Goal: Transaction & Acquisition: Purchase product/service

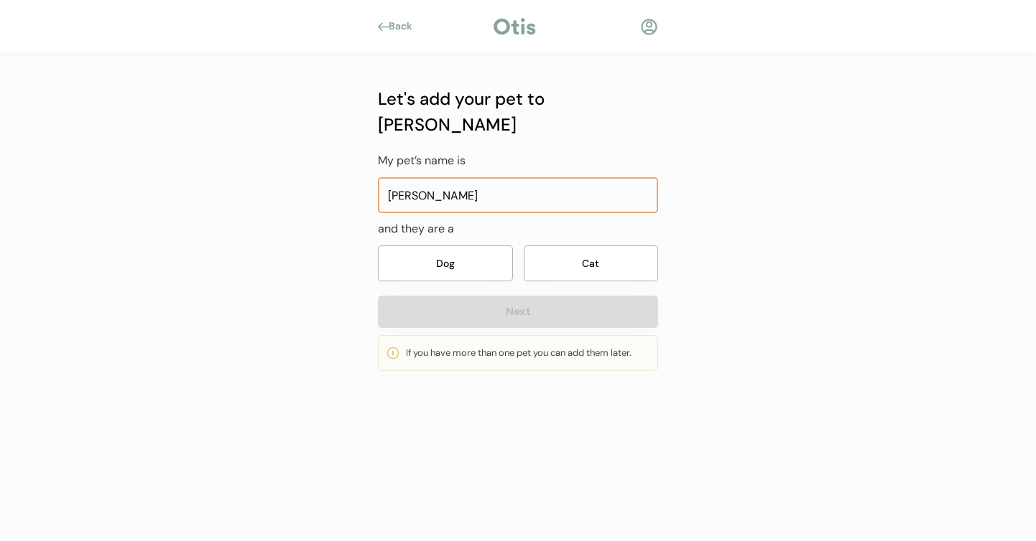
type input "[PERSON_NAME]"
click at [482, 255] on button "Dog" at bounding box center [445, 264] width 135 height 36
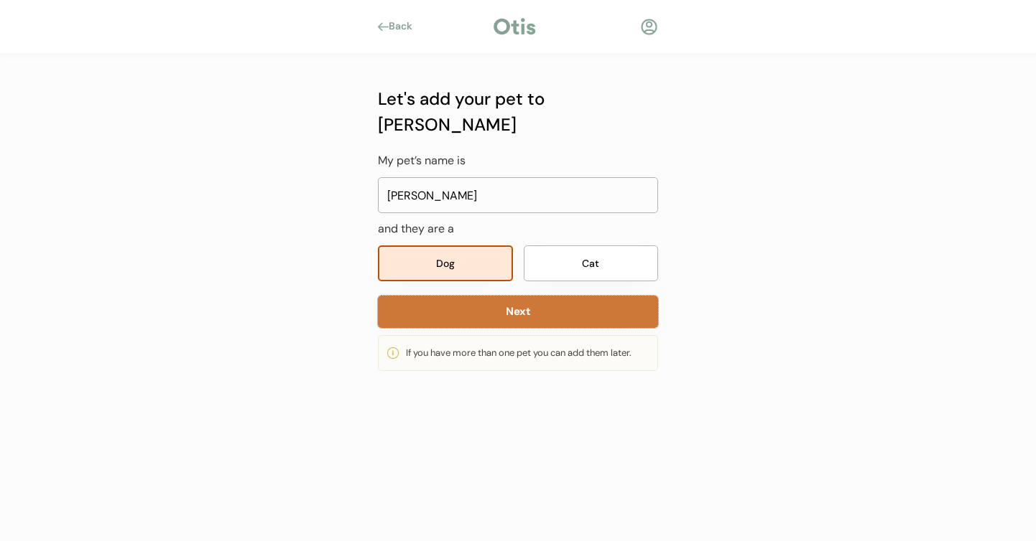
click at [498, 296] on button "Next" at bounding box center [518, 312] width 280 height 32
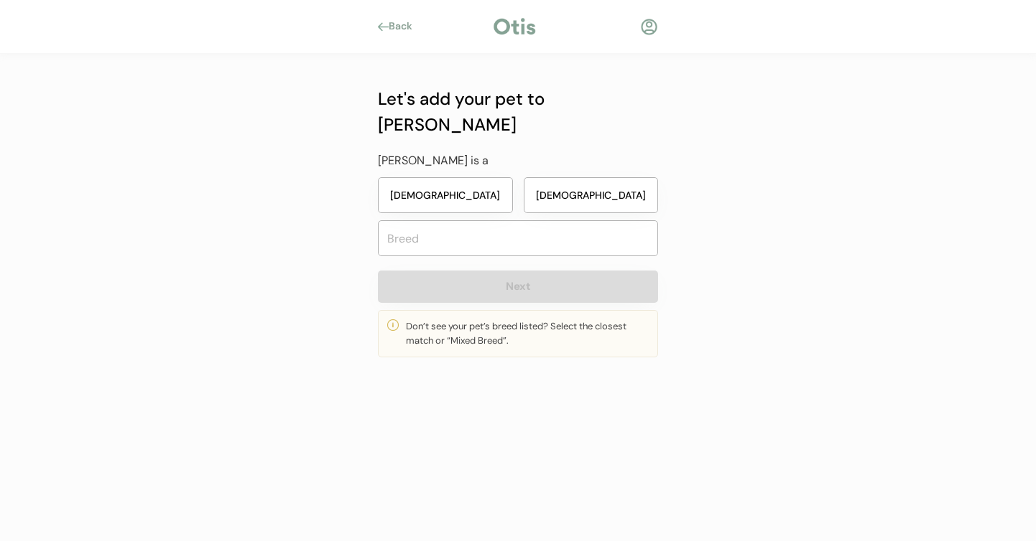
click at [442, 177] on button "Female" at bounding box center [445, 195] width 135 height 36
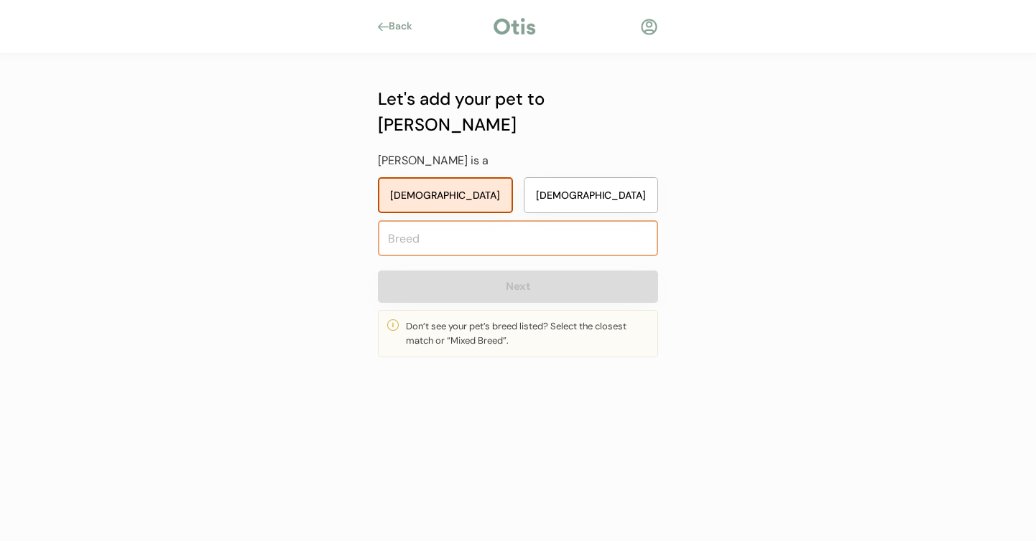
click at [445, 220] on input "text" at bounding box center [518, 238] width 280 height 36
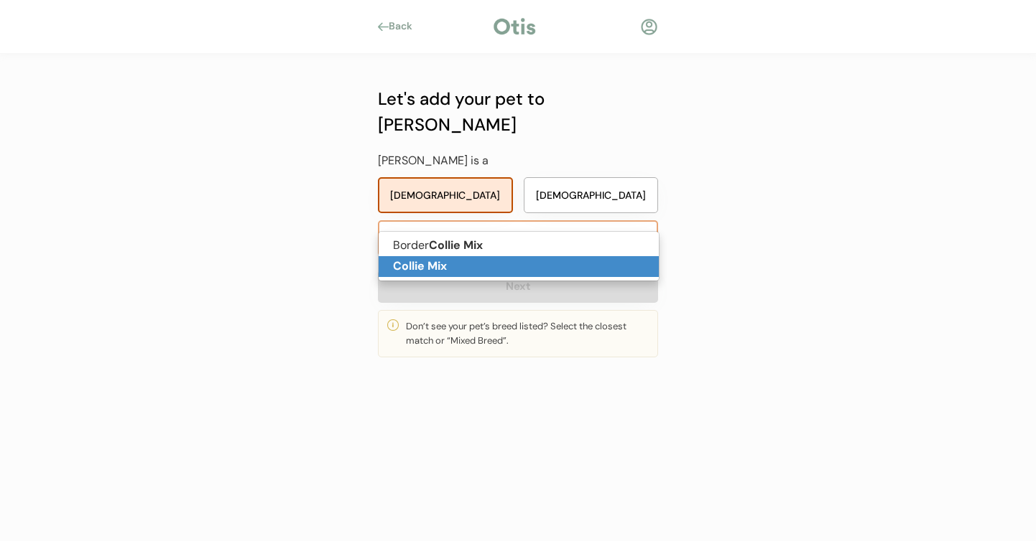
click at [429, 259] on strong "Collie Mix" at bounding box center [420, 266] width 54 height 15
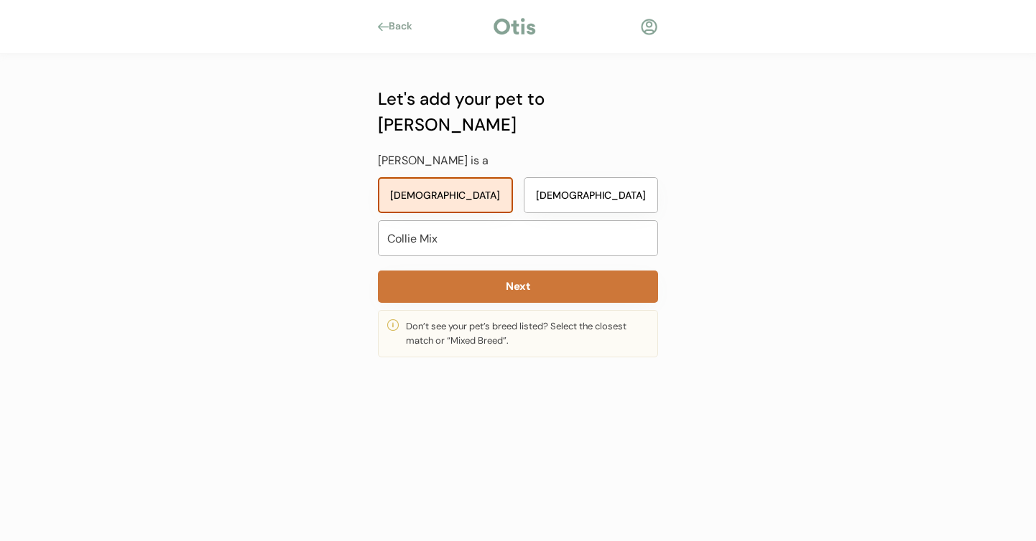
type input "Collie Mix"
click at [429, 271] on button "Next" at bounding box center [518, 287] width 280 height 32
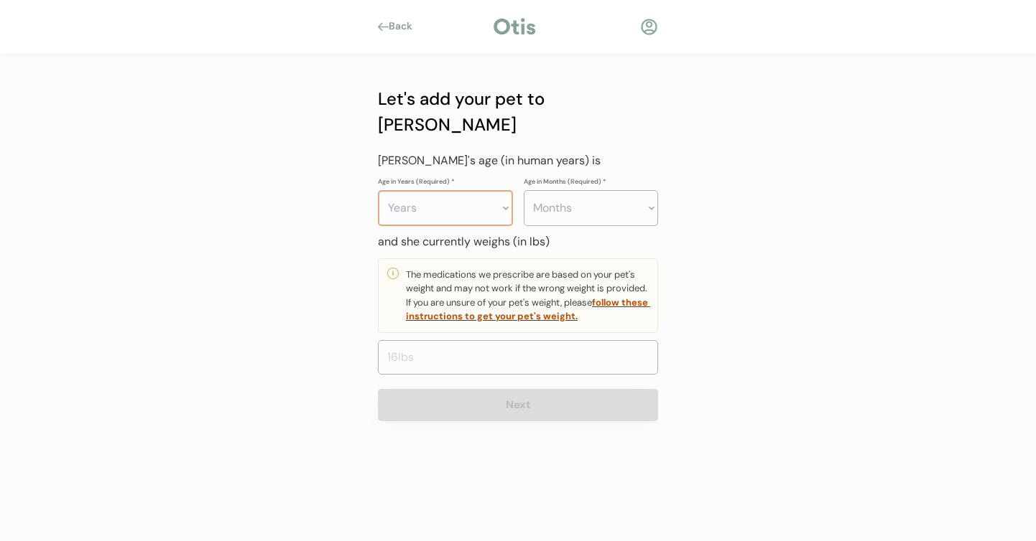
click at [437, 190] on select "Years 0 1 2 3 4 5 6 7 8 9 10 11 12 13 14 15 16 17 18 19 20" at bounding box center [445, 208] width 135 height 36
select select "5"
click at [378, 190] on select "Years 0 1 2 3 4 5 6 7 8 9 10 11 12 13 14 15 16 17 18 19 20" at bounding box center [445, 208] width 135 height 36
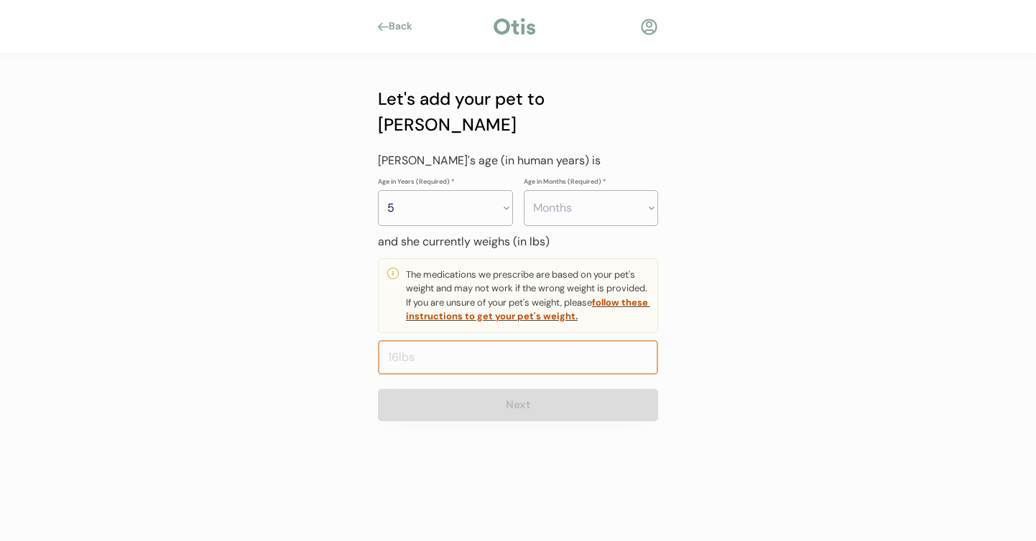
click at [442, 340] on input "input" at bounding box center [518, 357] width 280 height 34
type input "38.0"
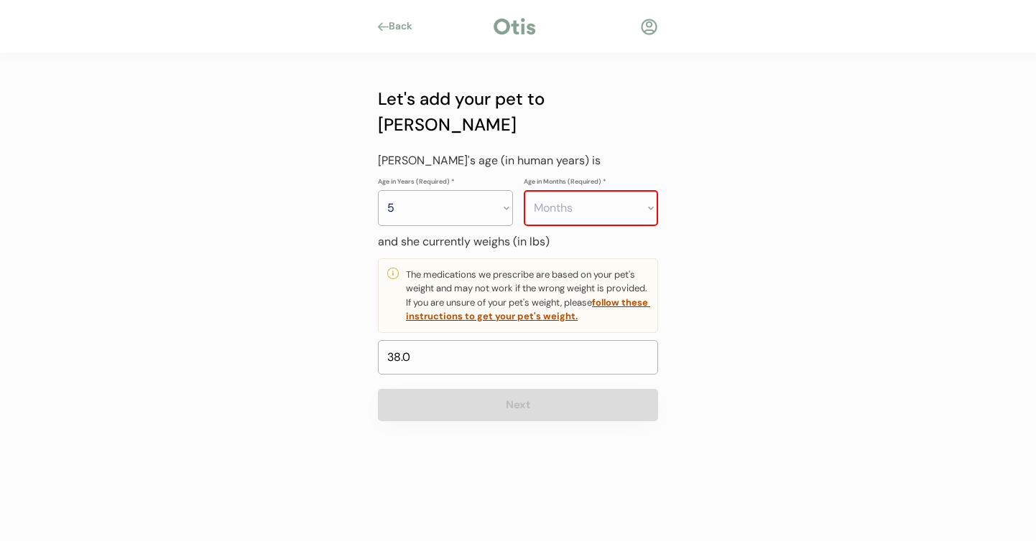
click at [732, 351] on div "Back Let's add your pet to Otis My pet’s name is and they are a Dog Cat Next If…" at bounding box center [518, 270] width 1036 height 541
click at [505, 340] on input "input" at bounding box center [518, 357] width 280 height 34
click at [612, 190] on select "Months 0 1 2 3 4 5 6 7 8 9 10 11" at bounding box center [591, 208] width 135 height 36
click at [524, 190] on select "Months 0 1 2 3 4 5 6 7 8 9 10 11" at bounding box center [591, 208] width 135 height 36
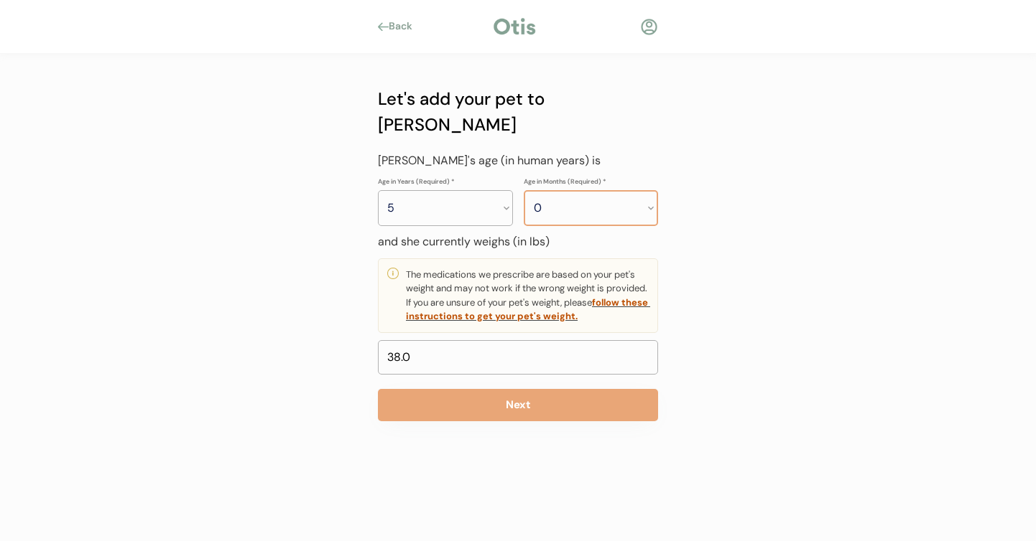
click at [594, 190] on select "Months 0 1 2 3 4 5 6 7 8 9 10 11" at bounding box center [591, 208] width 135 height 36
select select "3"
click at [524, 190] on select "Months 0 1 2 3 4 5 6 7 8 9 10 11" at bounding box center [591, 208] width 135 height 36
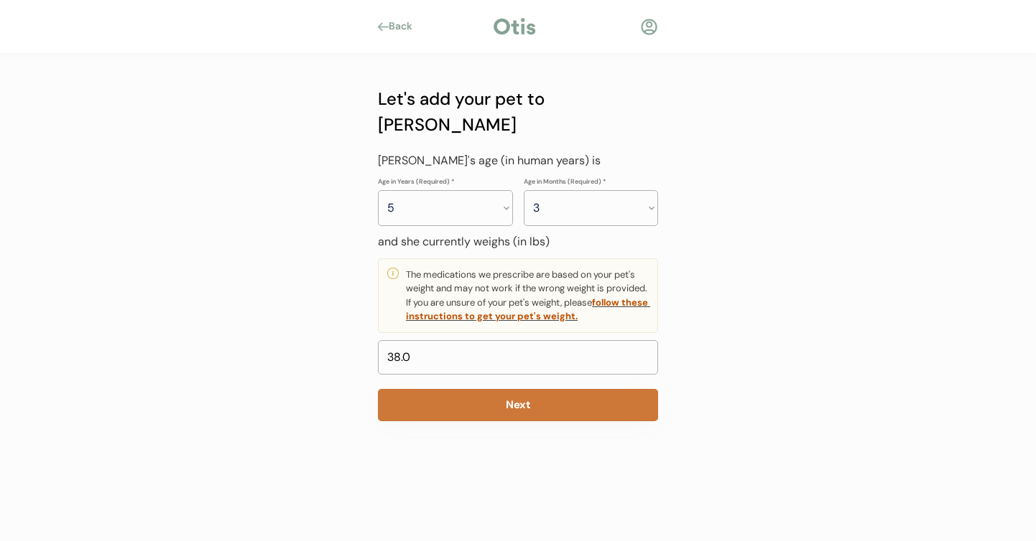
click at [527, 389] on button "Next" at bounding box center [518, 405] width 280 height 32
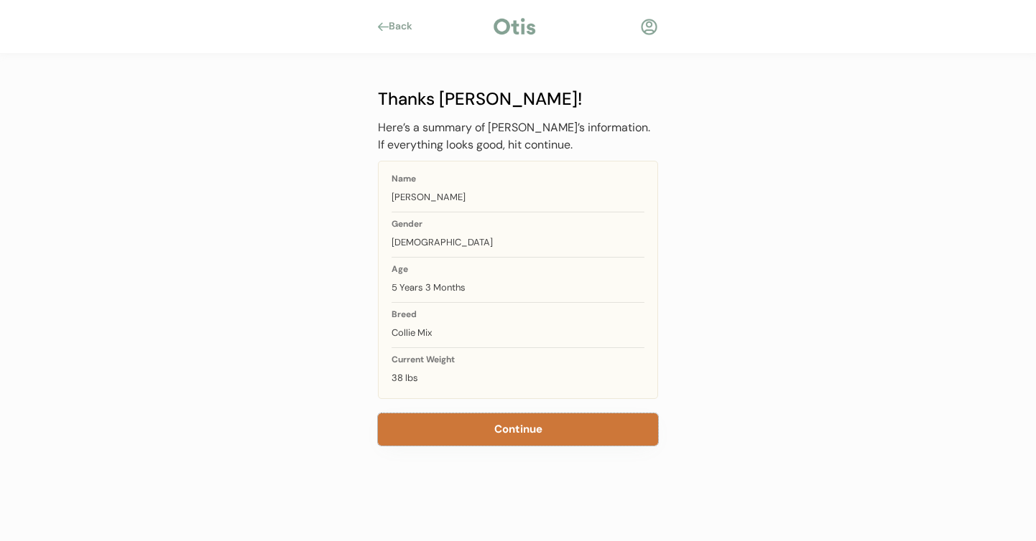
click at [479, 439] on button "Continue" at bounding box center [518, 430] width 280 height 32
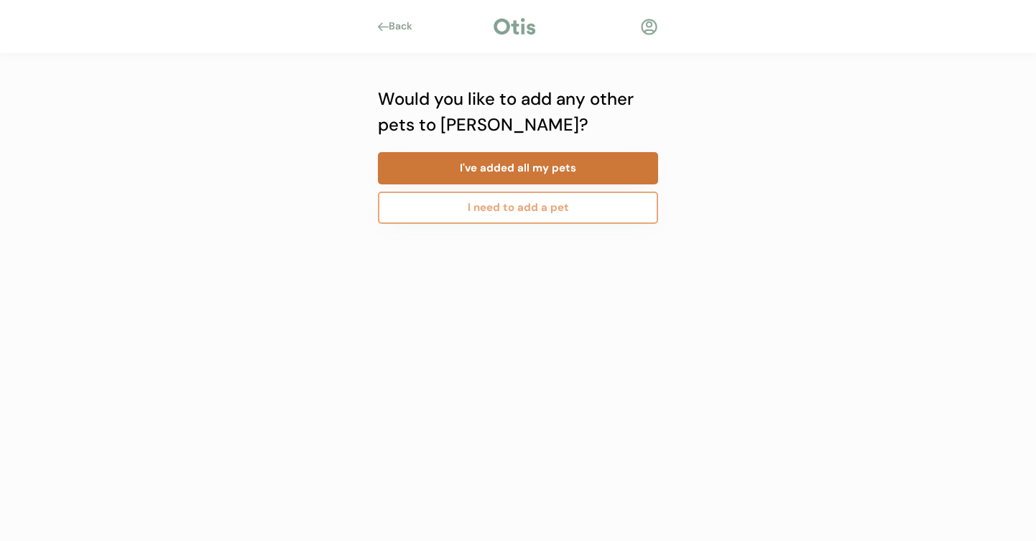
click at [508, 168] on button "I've added all my pets" at bounding box center [518, 168] width 280 height 32
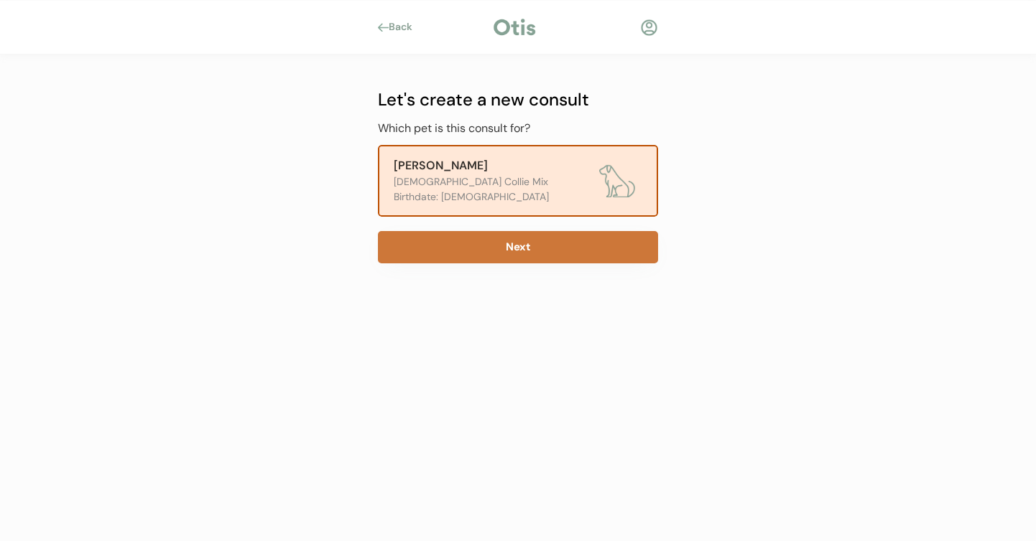
click at [480, 253] on button "Next" at bounding box center [518, 247] width 280 height 32
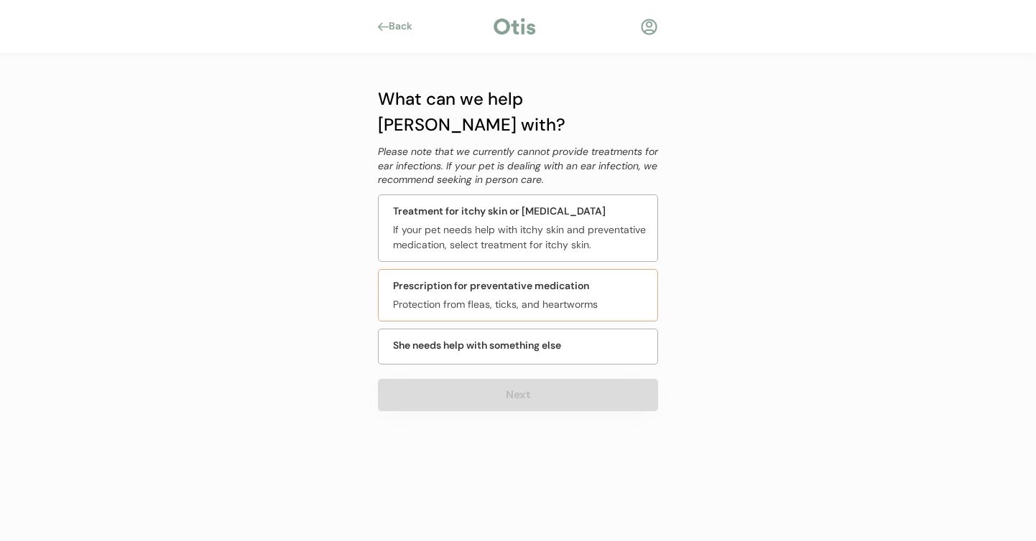
click at [628, 297] on div "Protection from fleas, ticks, and heartworms" at bounding box center [521, 304] width 256 height 15
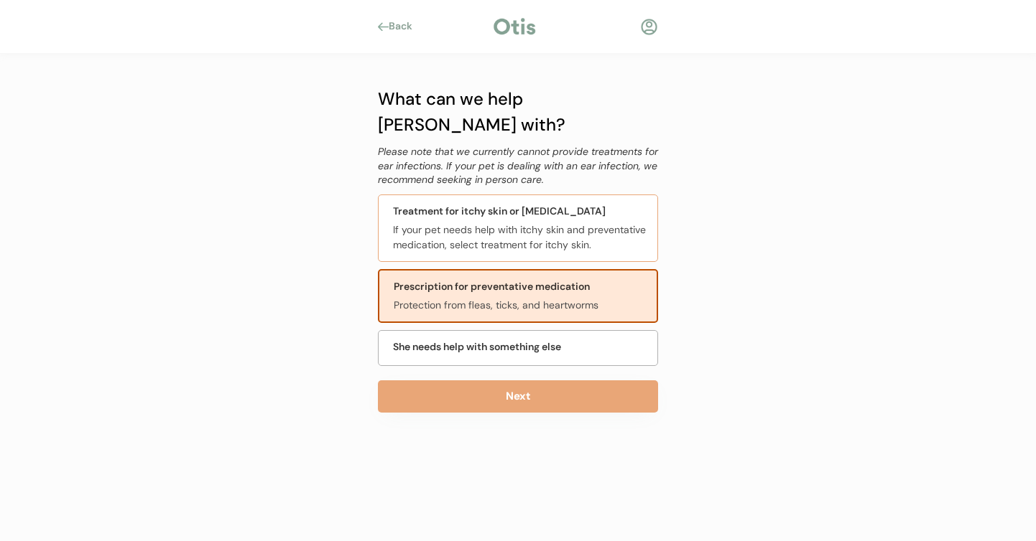
click at [613, 223] on div "If your pet needs help with itchy skin and preventative medication, select trea…" at bounding box center [521, 238] width 256 height 30
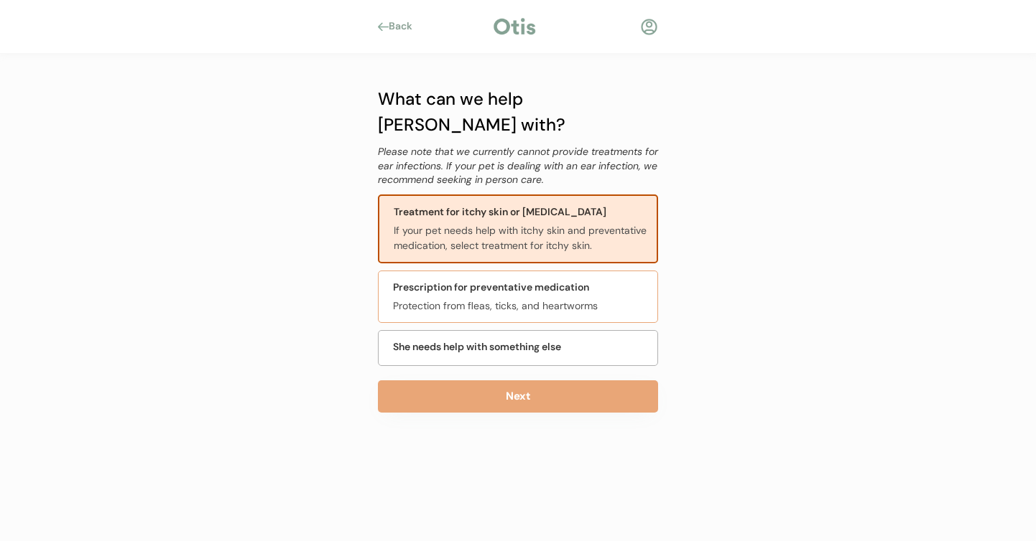
click at [605, 271] on div "Prescription for preventative medication Protection from fleas, ticks, and hear…" at bounding box center [518, 297] width 280 height 52
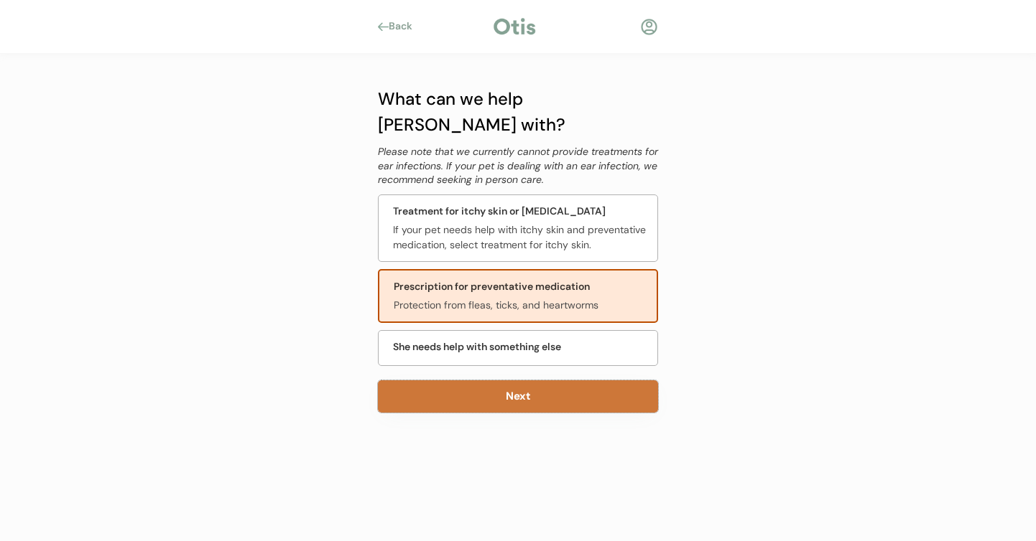
click at [608, 382] on button "Next" at bounding box center [518, 397] width 280 height 32
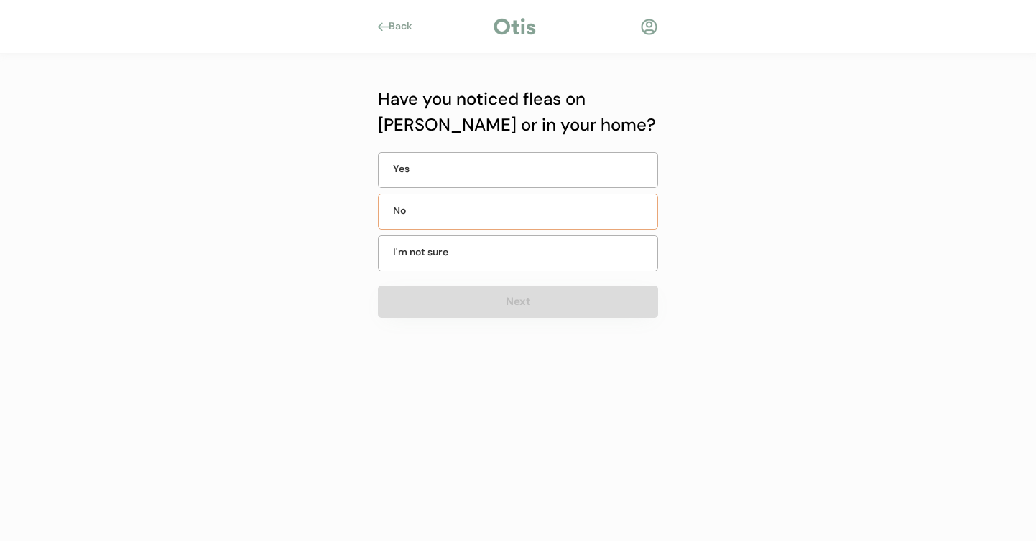
click at [424, 218] on div "No" at bounding box center [429, 210] width 72 height 15
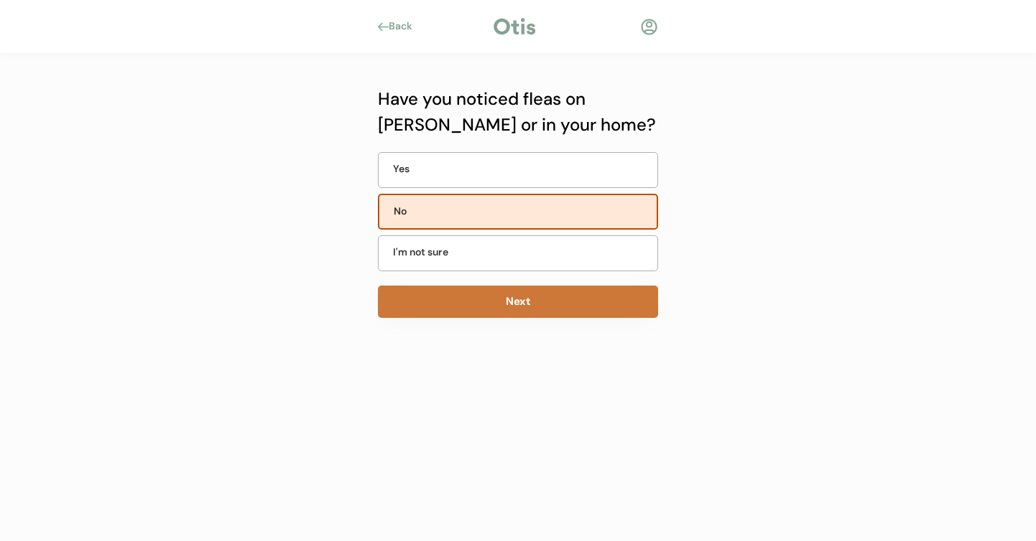
click at [509, 293] on button "Next" at bounding box center [518, 302] width 280 height 32
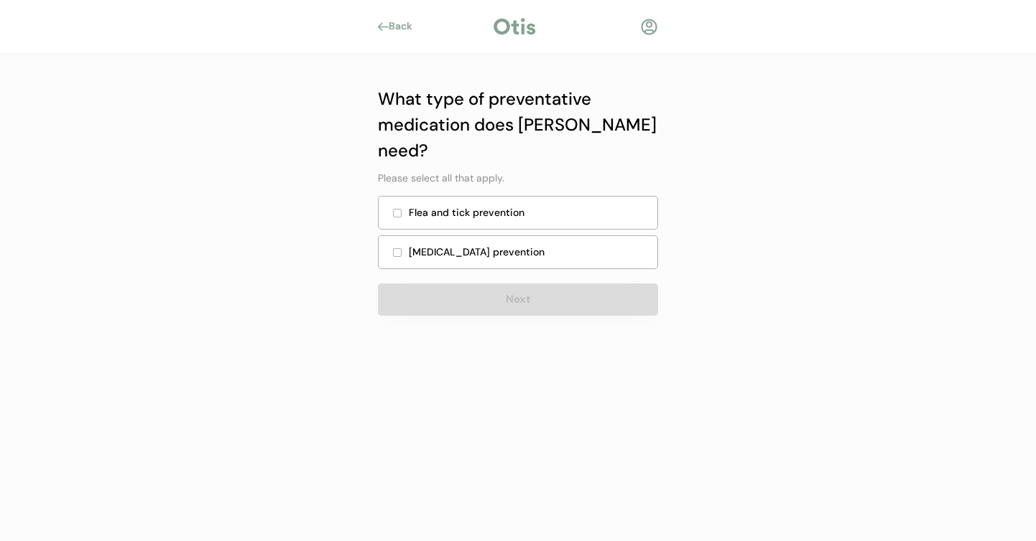
click at [394, 210] on div at bounding box center [397, 213] width 7 height 7
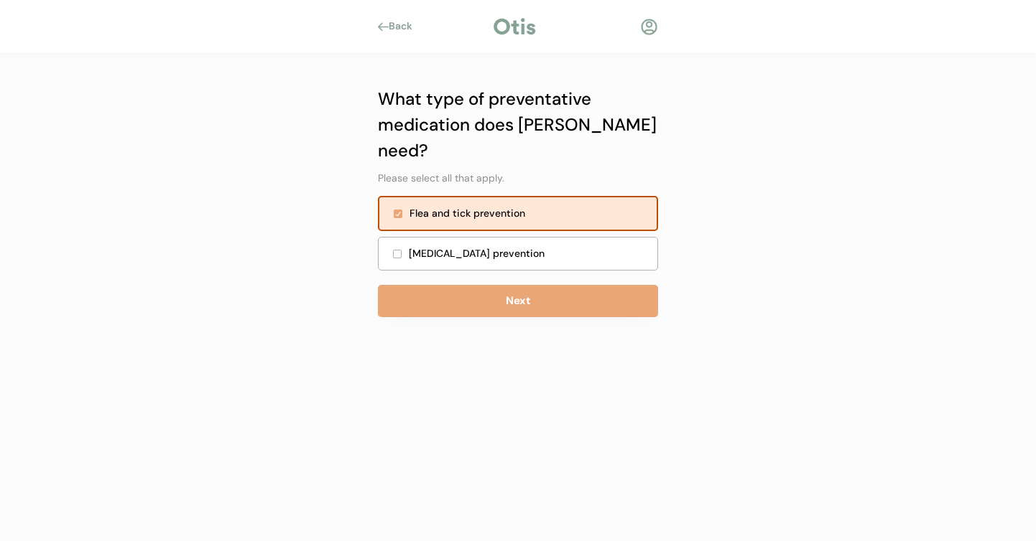
click at [393, 237] on div "Heartworm prevention" at bounding box center [518, 254] width 280 height 34
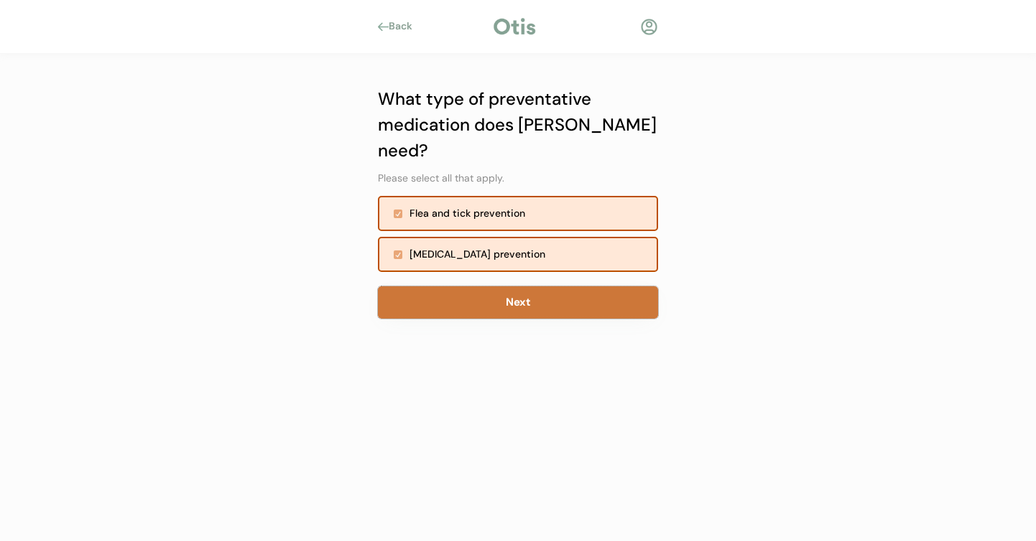
click at [555, 287] on button "Next" at bounding box center [518, 303] width 280 height 32
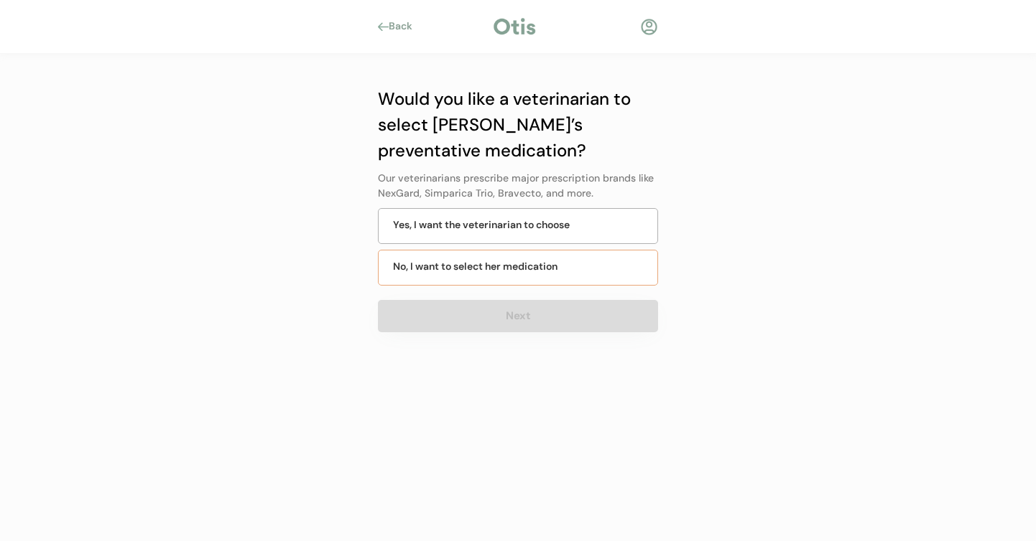
click at [620, 261] on div "No, I want to select her medication" at bounding box center [518, 268] width 280 height 36
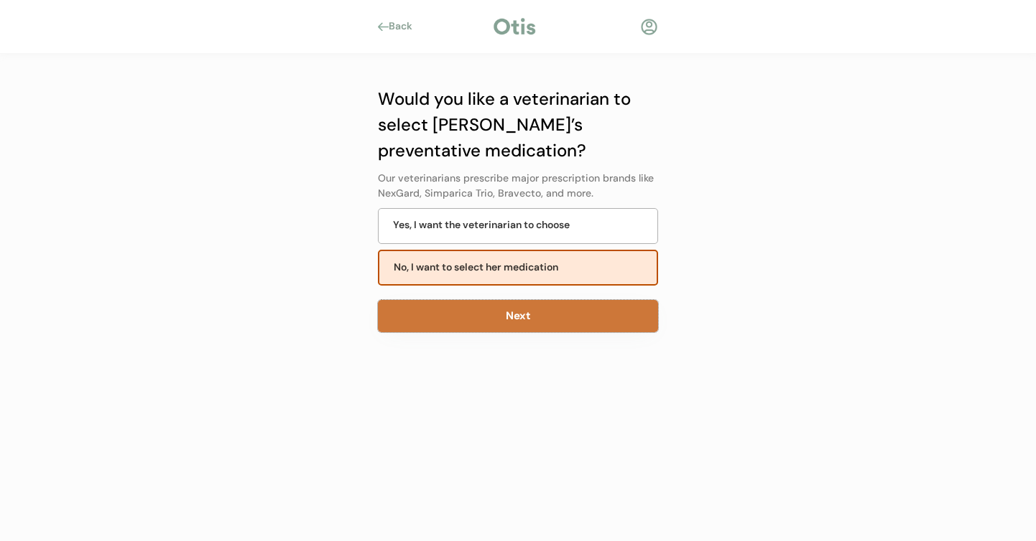
click at [603, 306] on button "Next" at bounding box center [518, 316] width 280 height 32
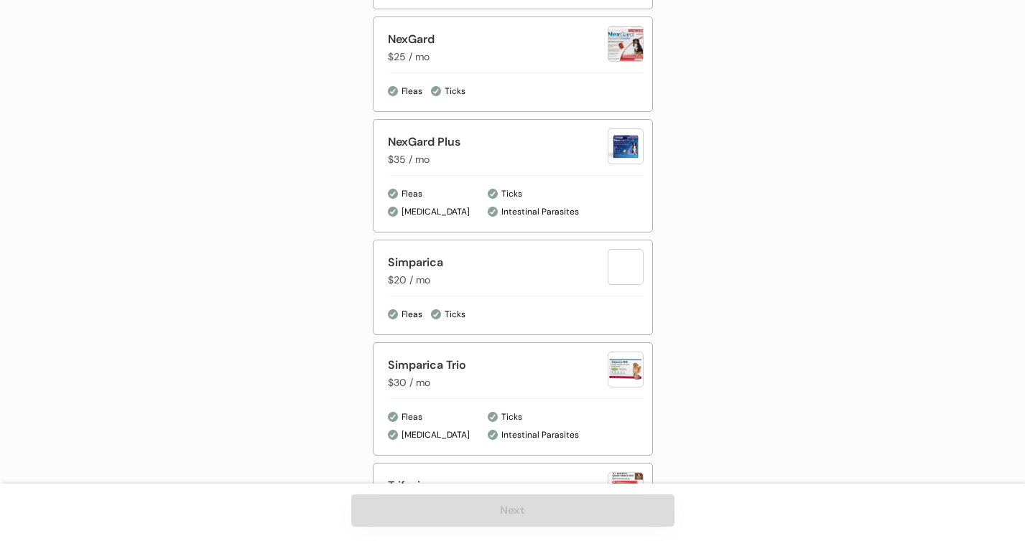
scroll to position [951, 0]
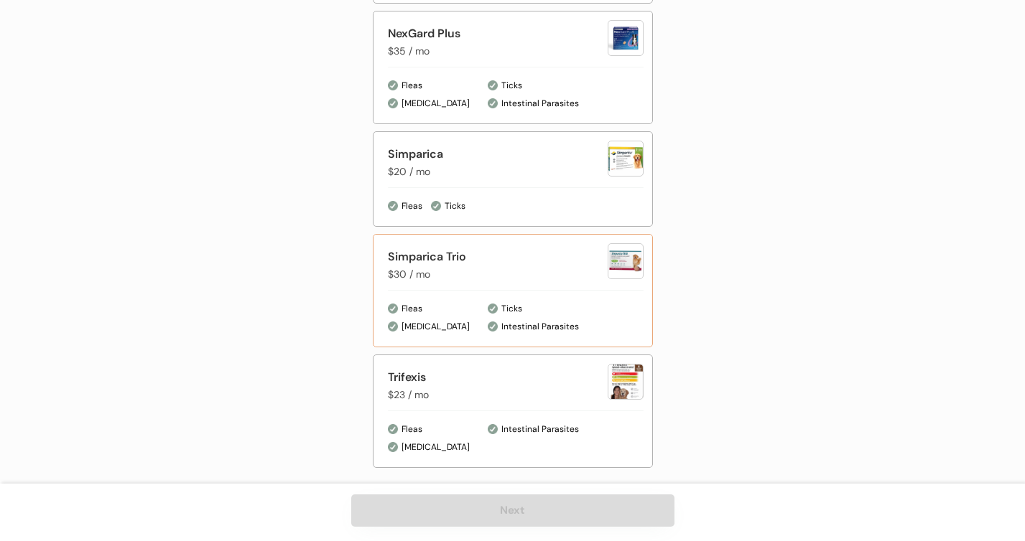
click at [517, 251] on div "Simparica Trio" at bounding box center [498, 256] width 220 height 17
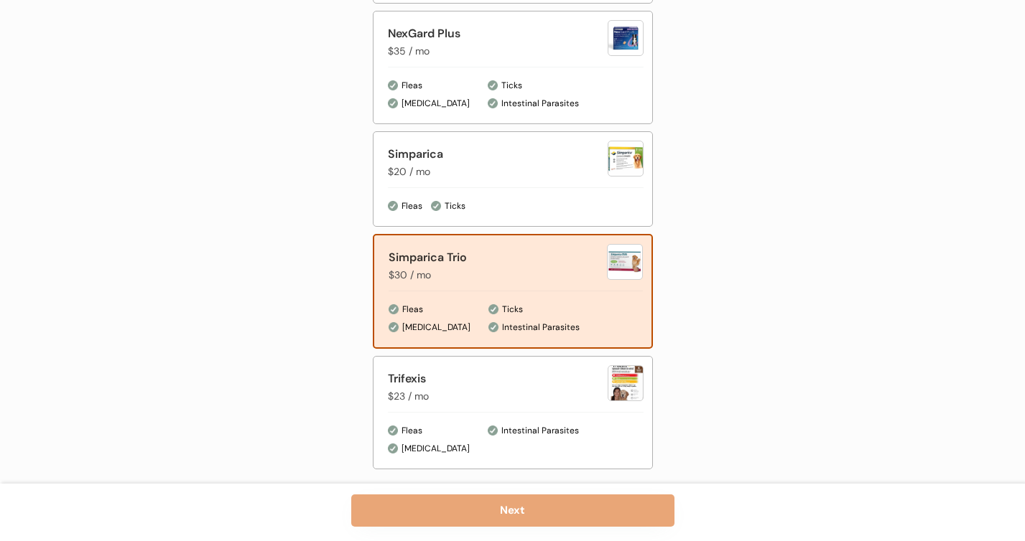
scroll to position [952, 0]
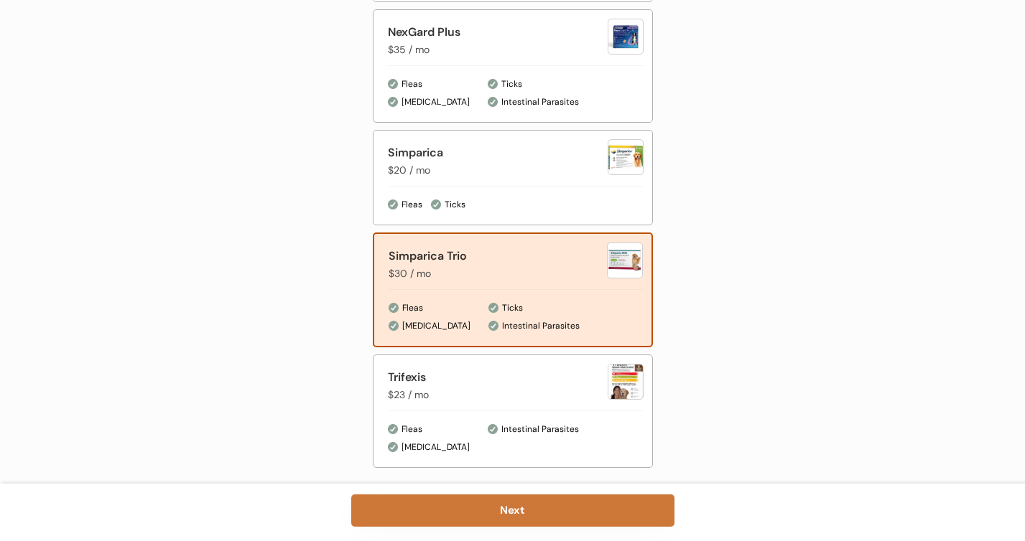
click at [563, 523] on button "Next" at bounding box center [512, 511] width 323 height 32
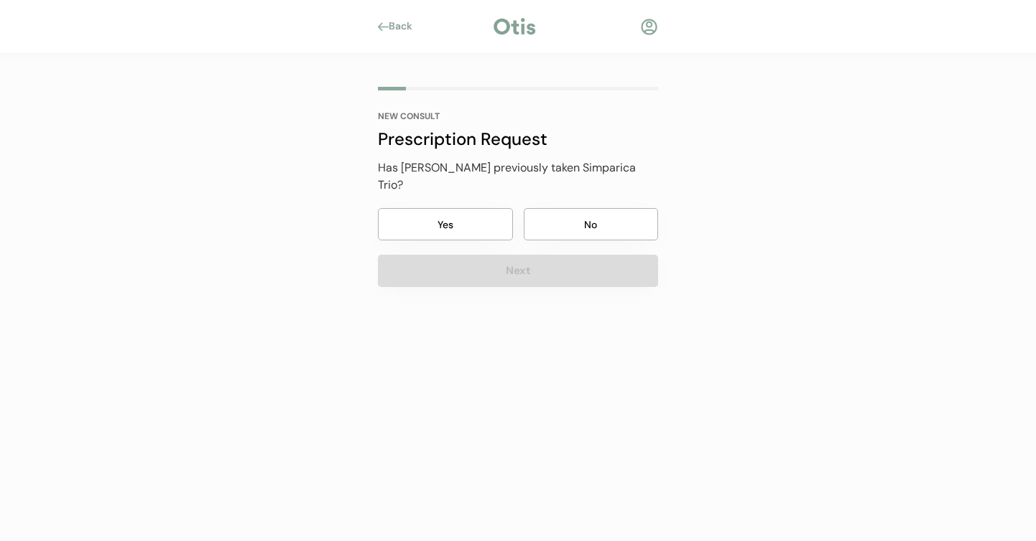
click at [401, 208] on button "Yes" at bounding box center [445, 224] width 135 height 32
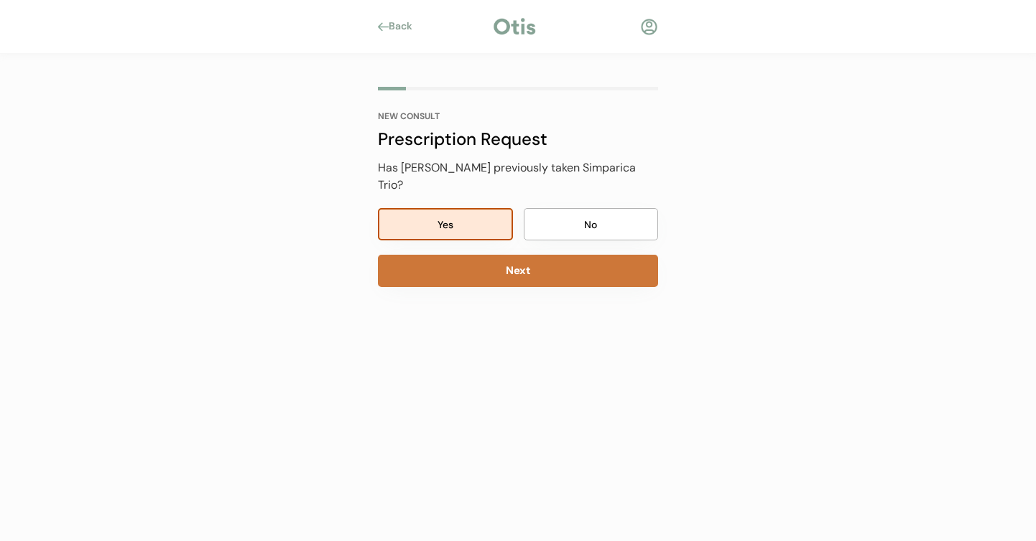
click at [467, 255] on button "Next" at bounding box center [518, 271] width 280 height 32
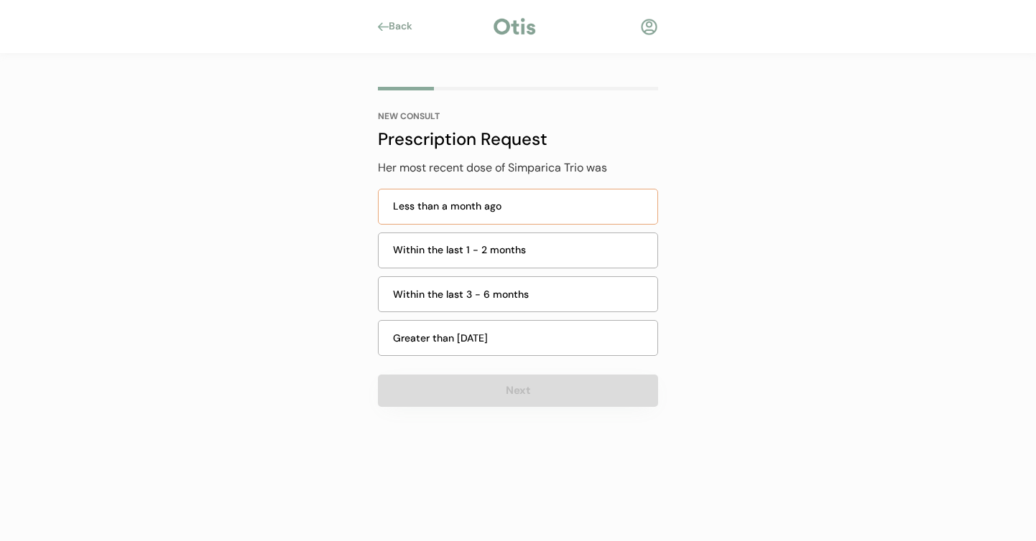
click at [498, 204] on div "Less than a month ago" at bounding box center [521, 206] width 256 height 15
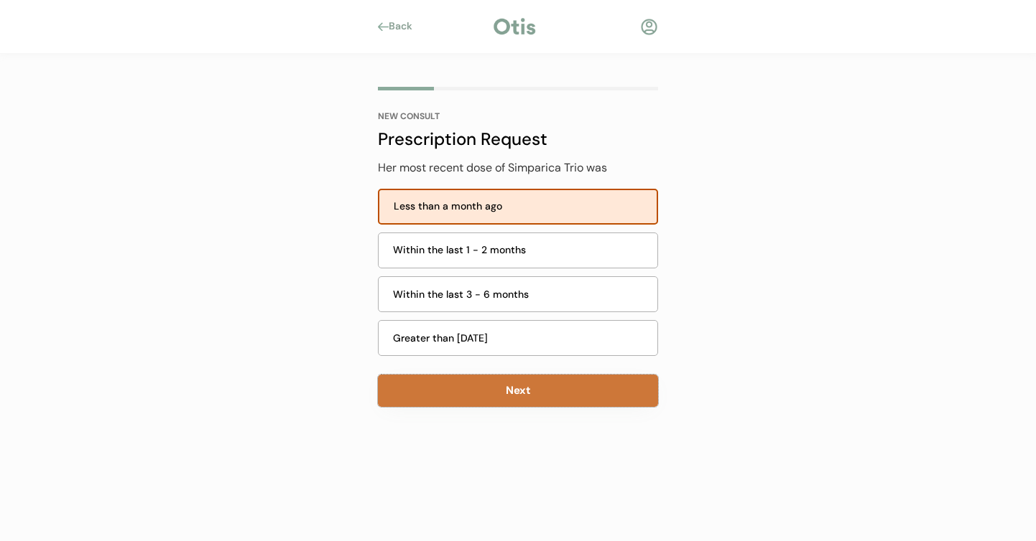
click at [500, 382] on button "Next" at bounding box center [518, 391] width 280 height 32
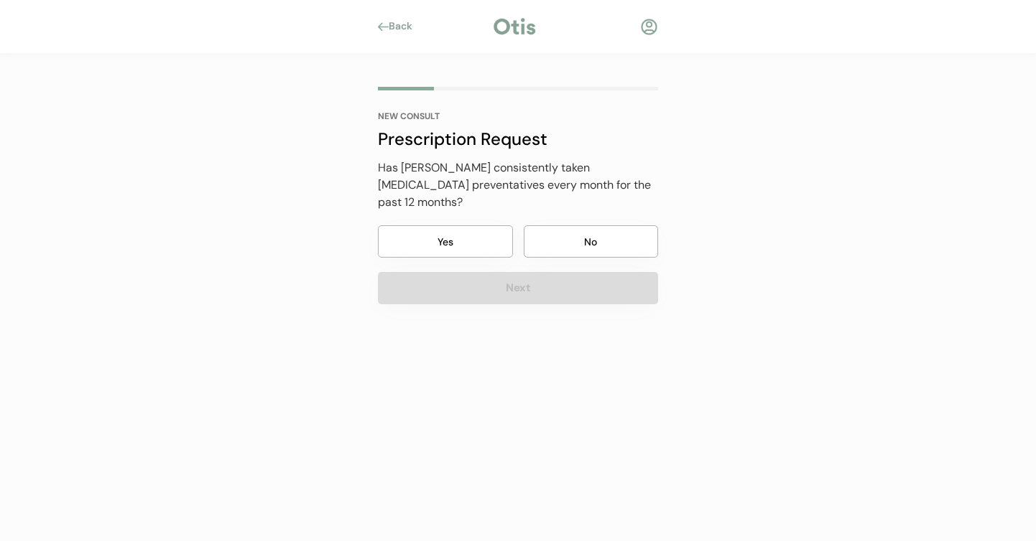
click at [551, 233] on button "No" at bounding box center [591, 241] width 135 height 32
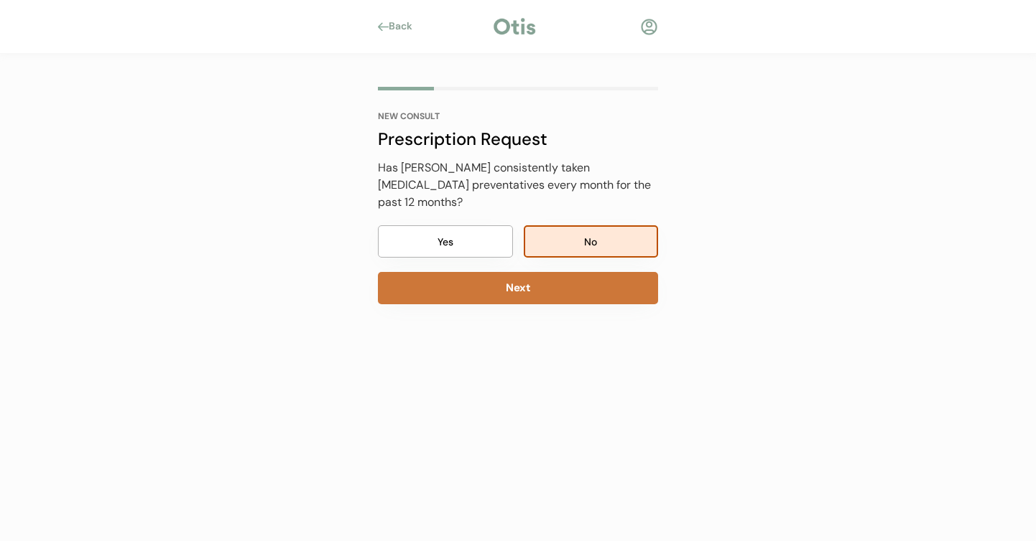
click at [542, 272] on button "Next" at bounding box center [518, 288] width 280 height 32
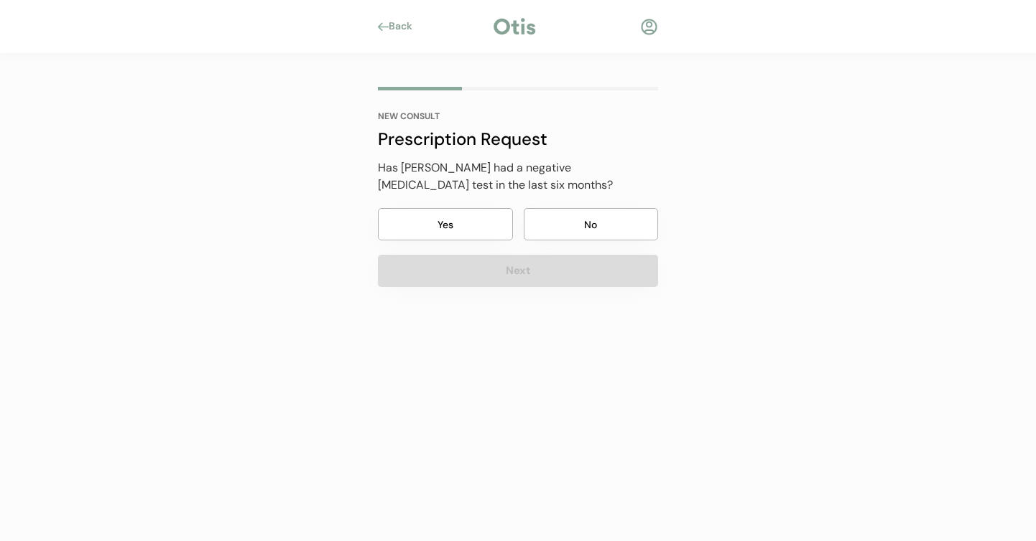
click at [452, 212] on button "Yes" at bounding box center [445, 224] width 135 height 32
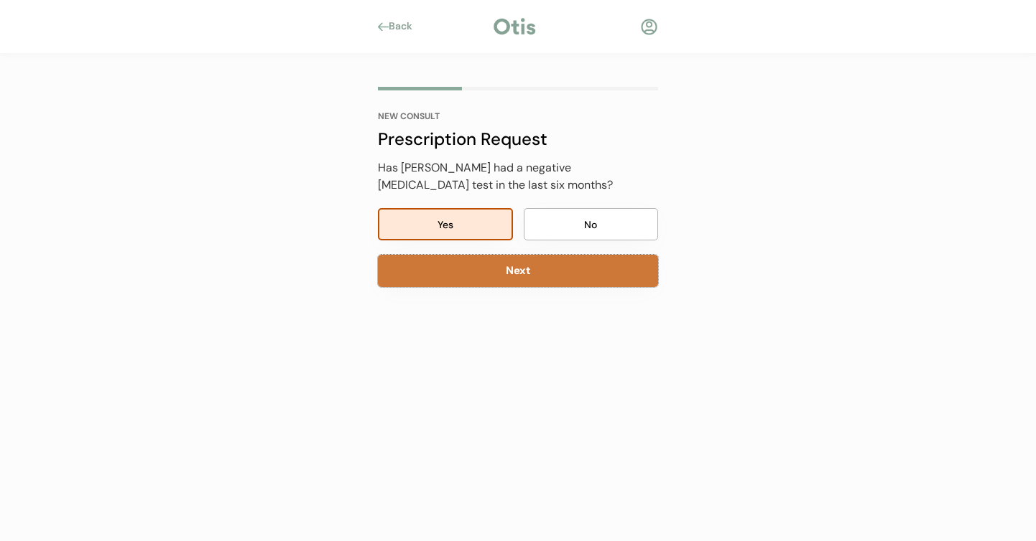
click at [495, 263] on button "Next" at bounding box center [518, 271] width 280 height 32
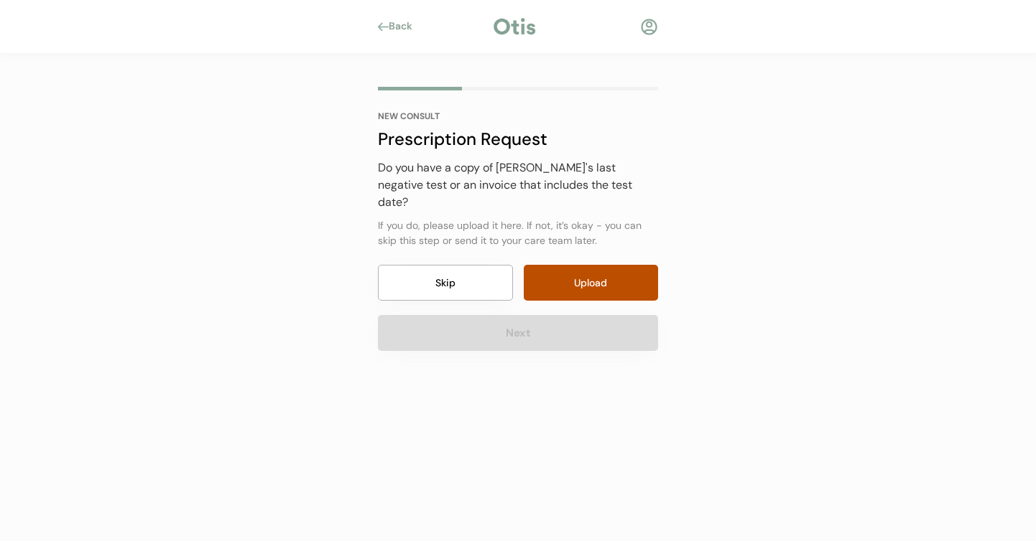
click at [458, 268] on button "Skip" at bounding box center [445, 283] width 135 height 36
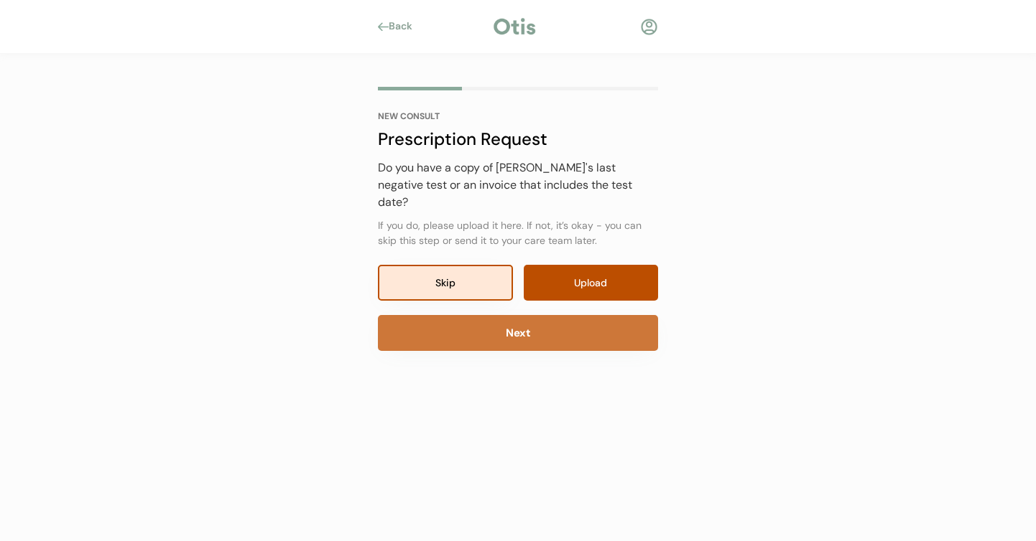
click at [462, 322] on button "Next" at bounding box center [518, 333] width 280 height 36
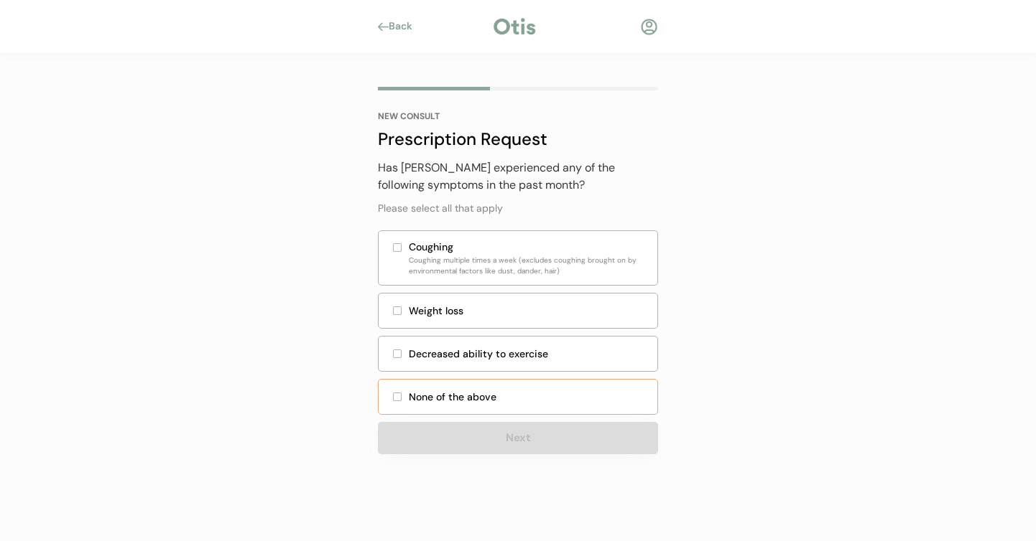
click at [399, 395] on div at bounding box center [397, 397] width 7 height 7
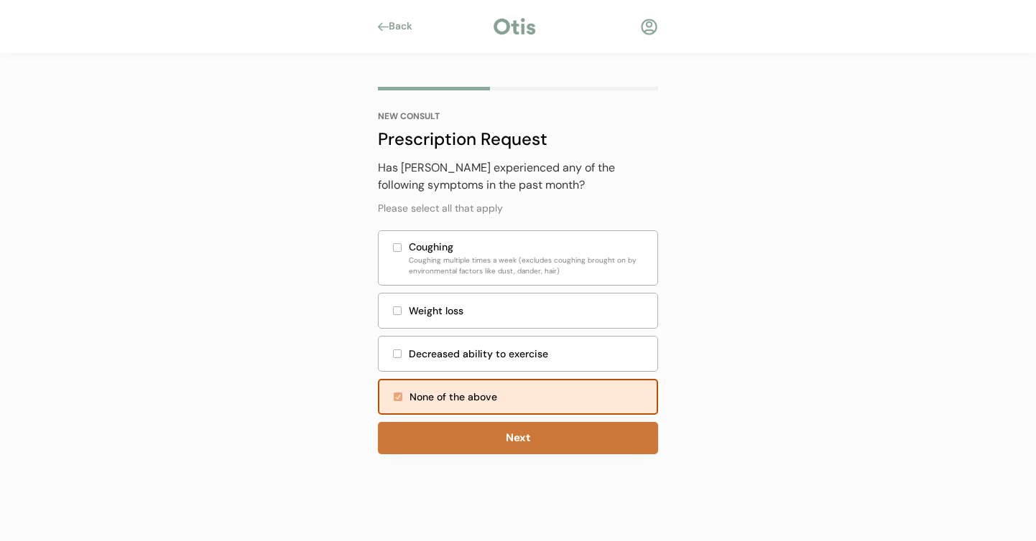
click at [491, 442] on button "Next" at bounding box center [518, 438] width 280 height 32
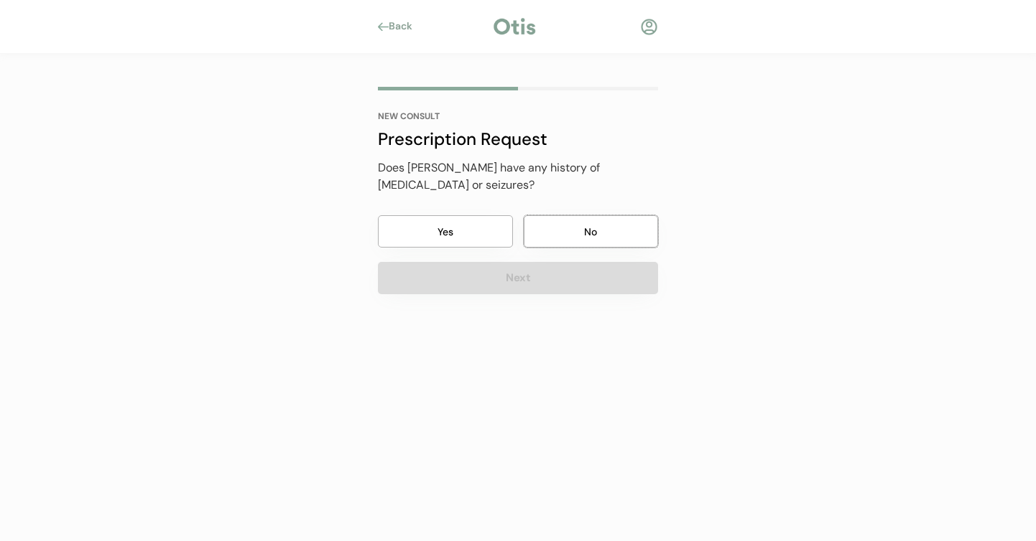
click at [633, 224] on button "No" at bounding box center [591, 231] width 135 height 32
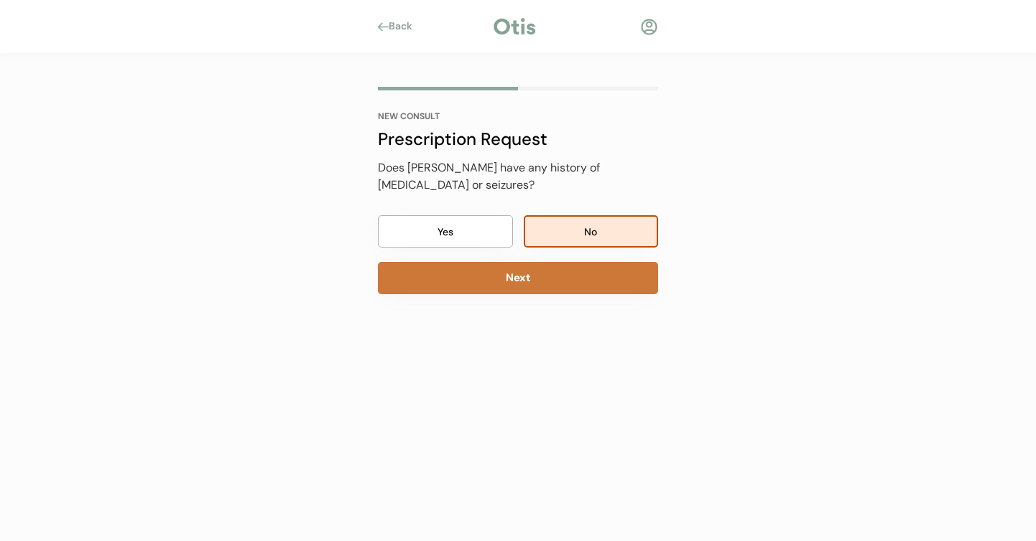
click at [616, 262] on button "Next" at bounding box center [518, 278] width 280 height 32
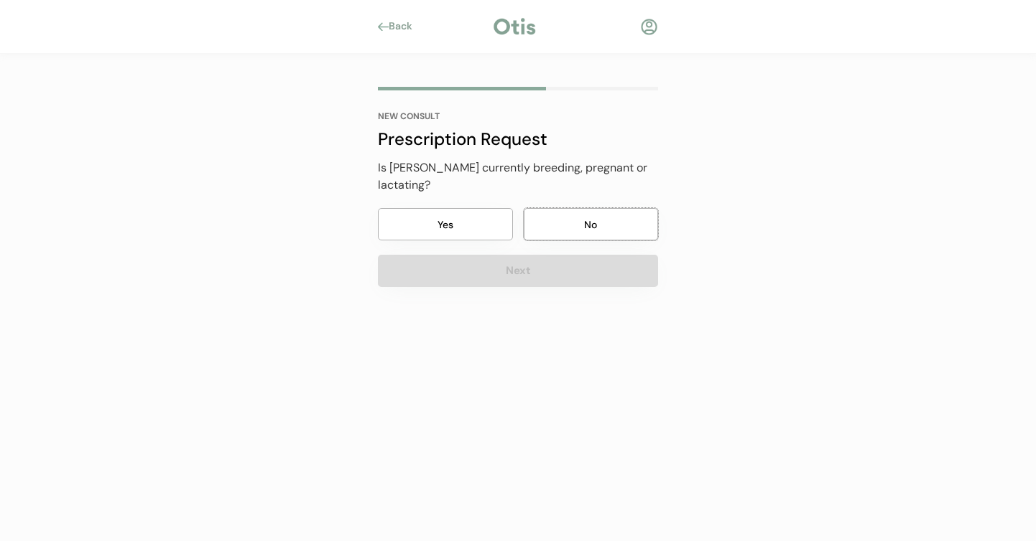
click at [654, 208] on button "No" at bounding box center [591, 224] width 135 height 32
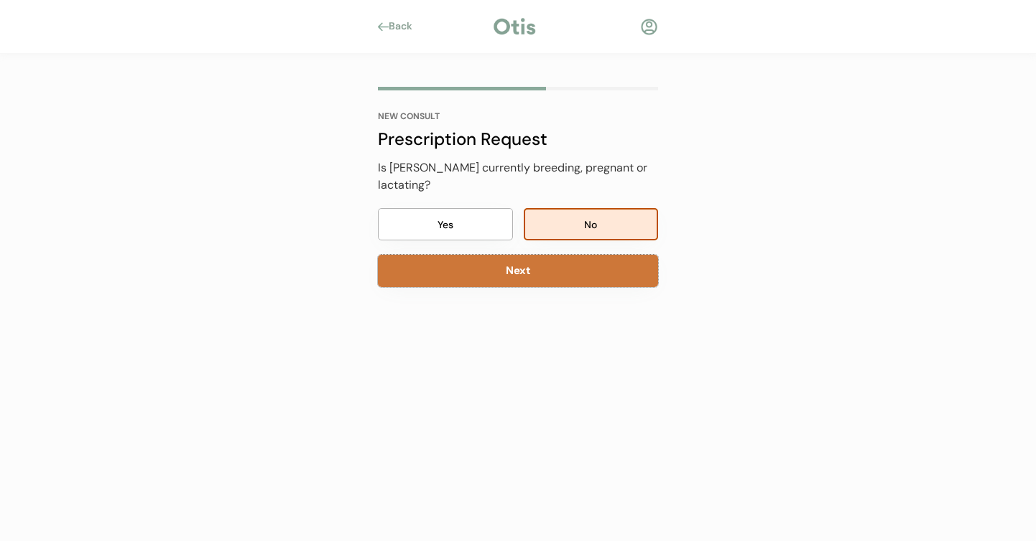
click at [618, 255] on button "Next" at bounding box center [518, 271] width 280 height 32
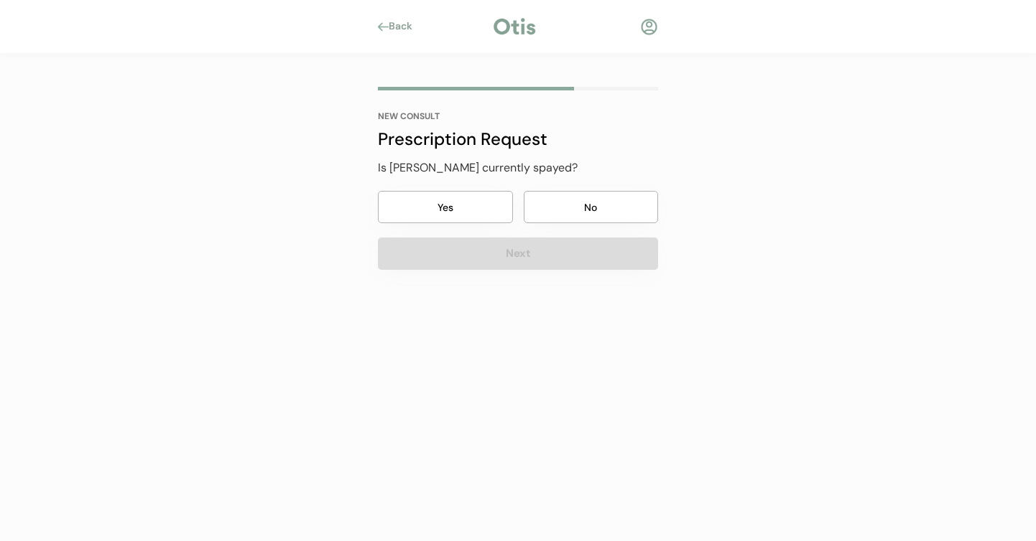
click at [494, 229] on div "Is Fiona currently spayed? Yes No Next" at bounding box center [518, 214] width 280 height 111
click at [498, 197] on button "Yes" at bounding box center [445, 207] width 135 height 32
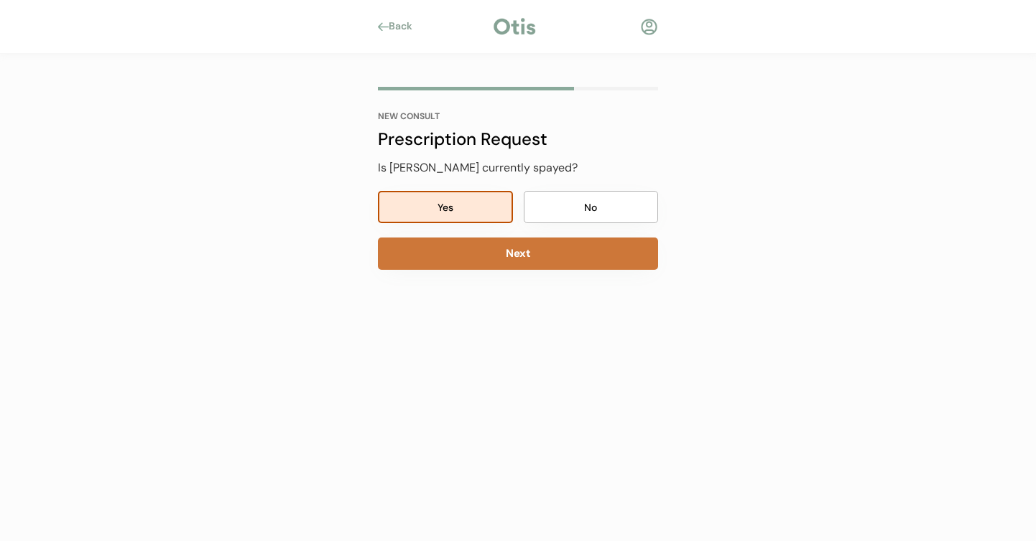
click at [490, 252] on button "Next" at bounding box center [518, 254] width 280 height 32
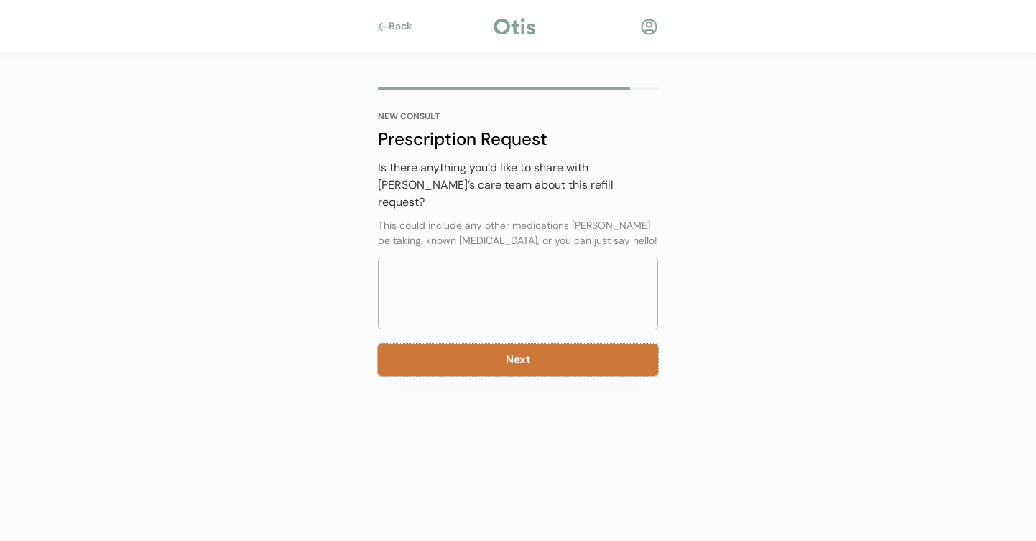
click at [563, 348] on button "Next" at bounding box center [518, 360] width 280 height 32
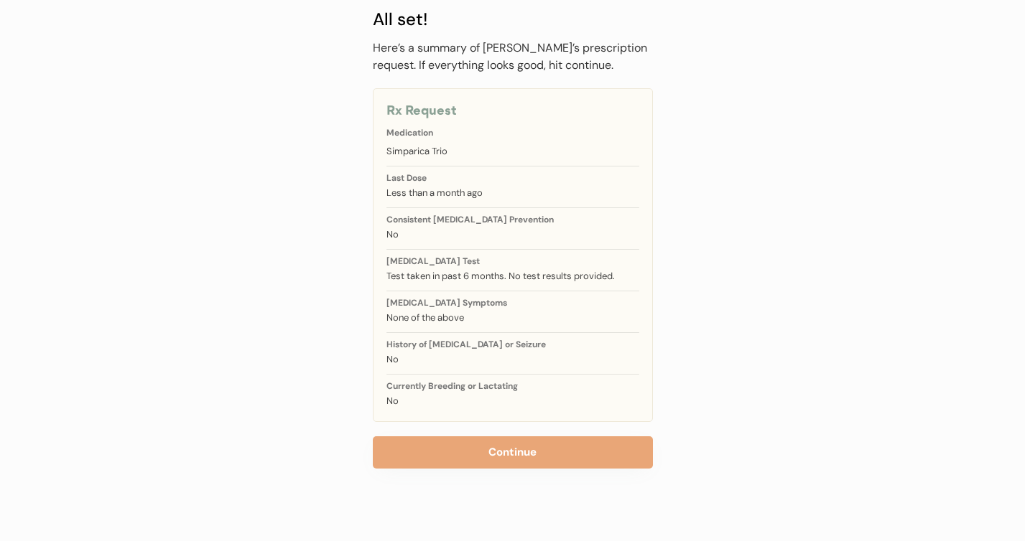
scroll to position [80, 0]
click at [620, 473] on div "NEW CONSULT All set! Has Fiona previously taken Simparica Trio? Yes No Next Sel…" at bounding box center [512, 256] width 323 height 567
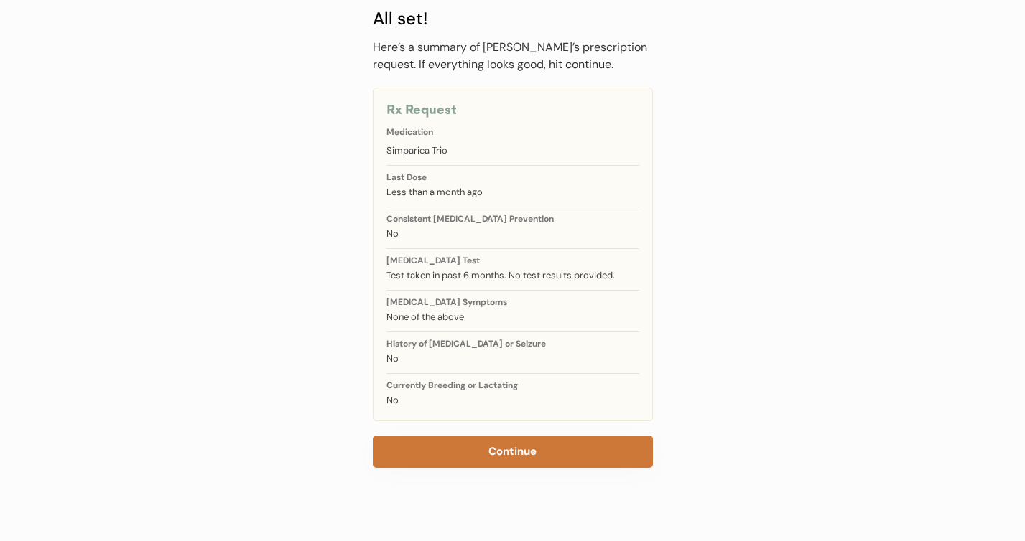
click at [582, 448] on button "Continue" at bounding box center [513, 452] width 280 height 32
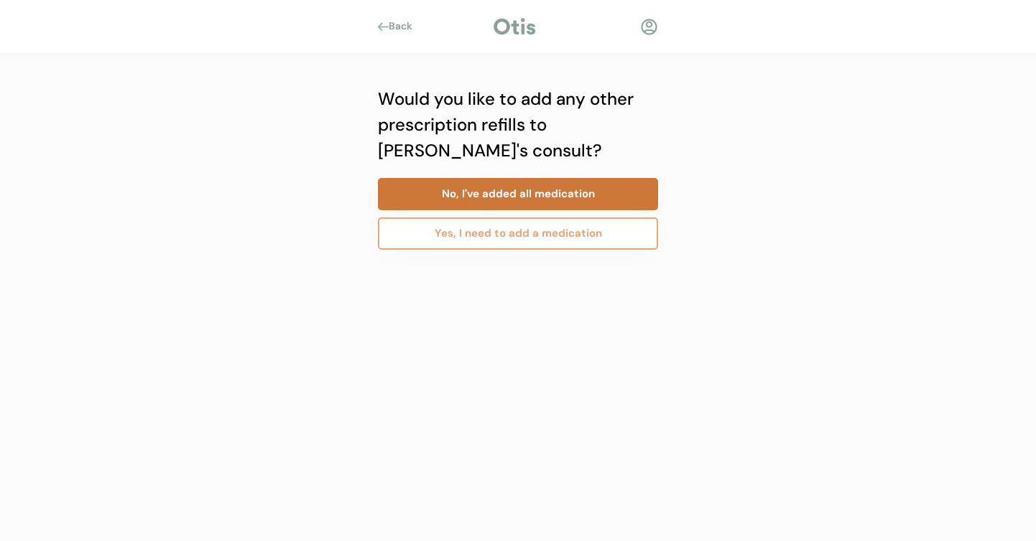
click at [549, 190] on button "No, I've added all medication" at bounding box center [518, 194] width 280 height 32
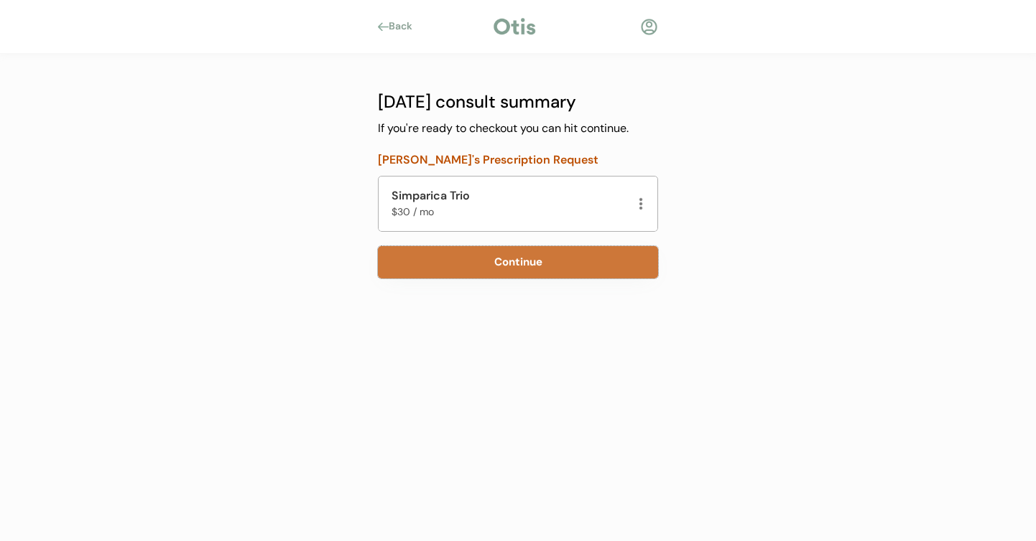
click at [556, 269] on button "Continue" at bounding box center [518, 262] width 280 height 32
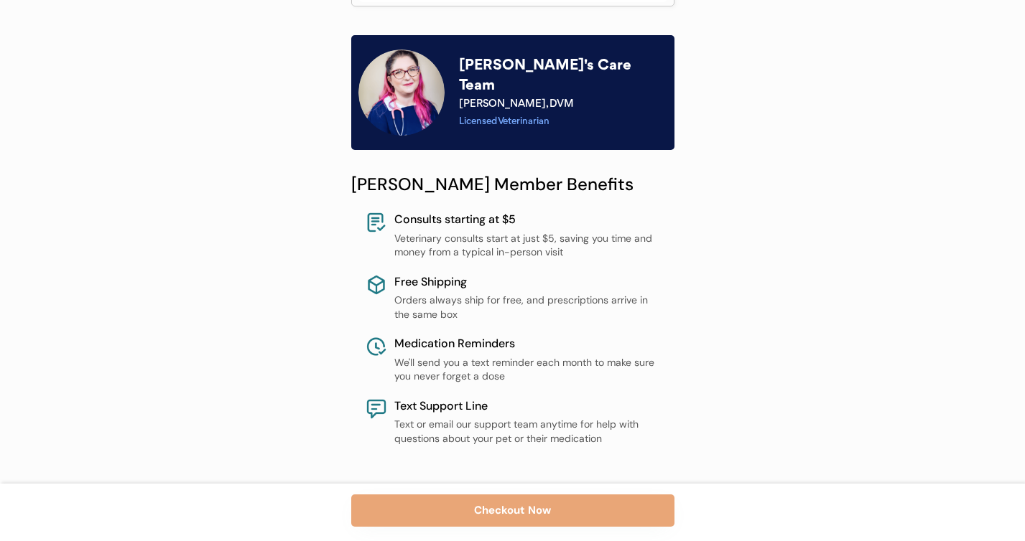
scroll to position [610, 0]
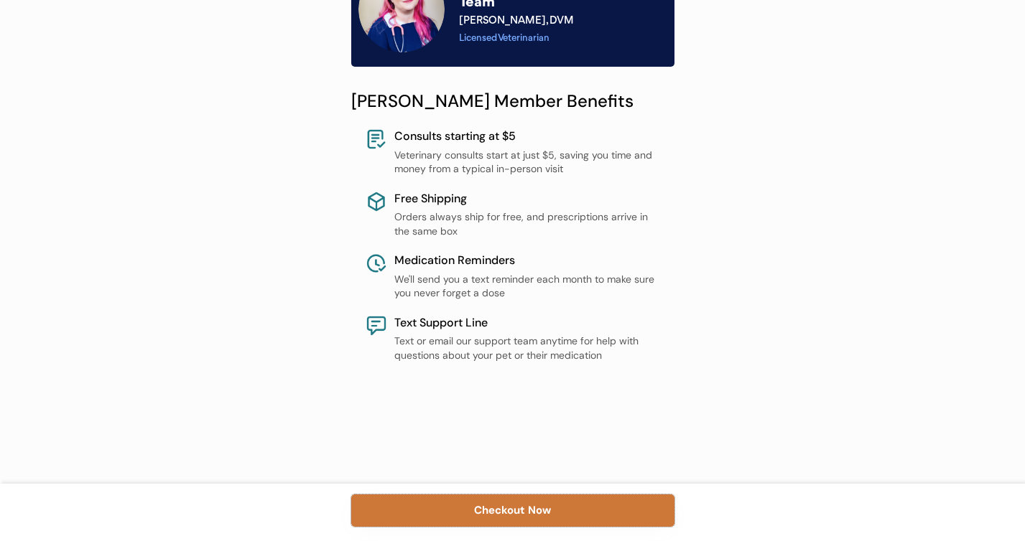
click at [611, 519] on button "Checkout Now" at bounding box center [512, 511] width 323 height 32
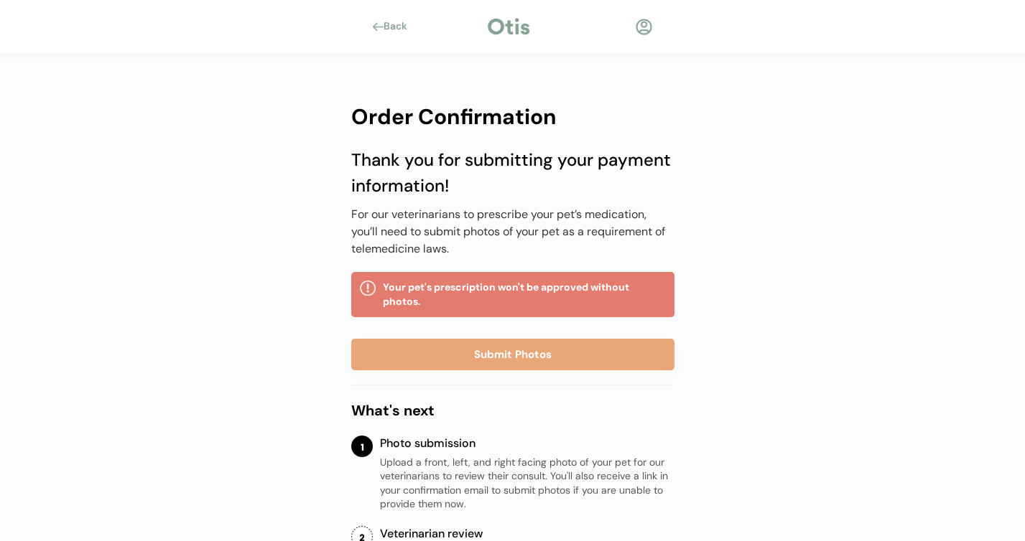
click at [636, 21] on div at bounding box center [644, 27] width 18 height 18
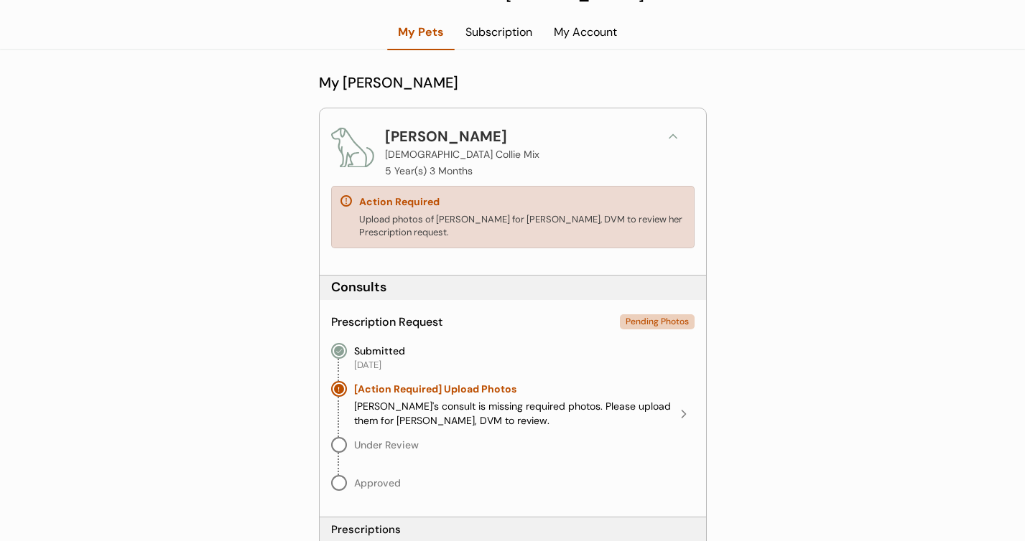
scroll to position [205, 0]
